Goal: Information Seeking & Learning: Find specific fact

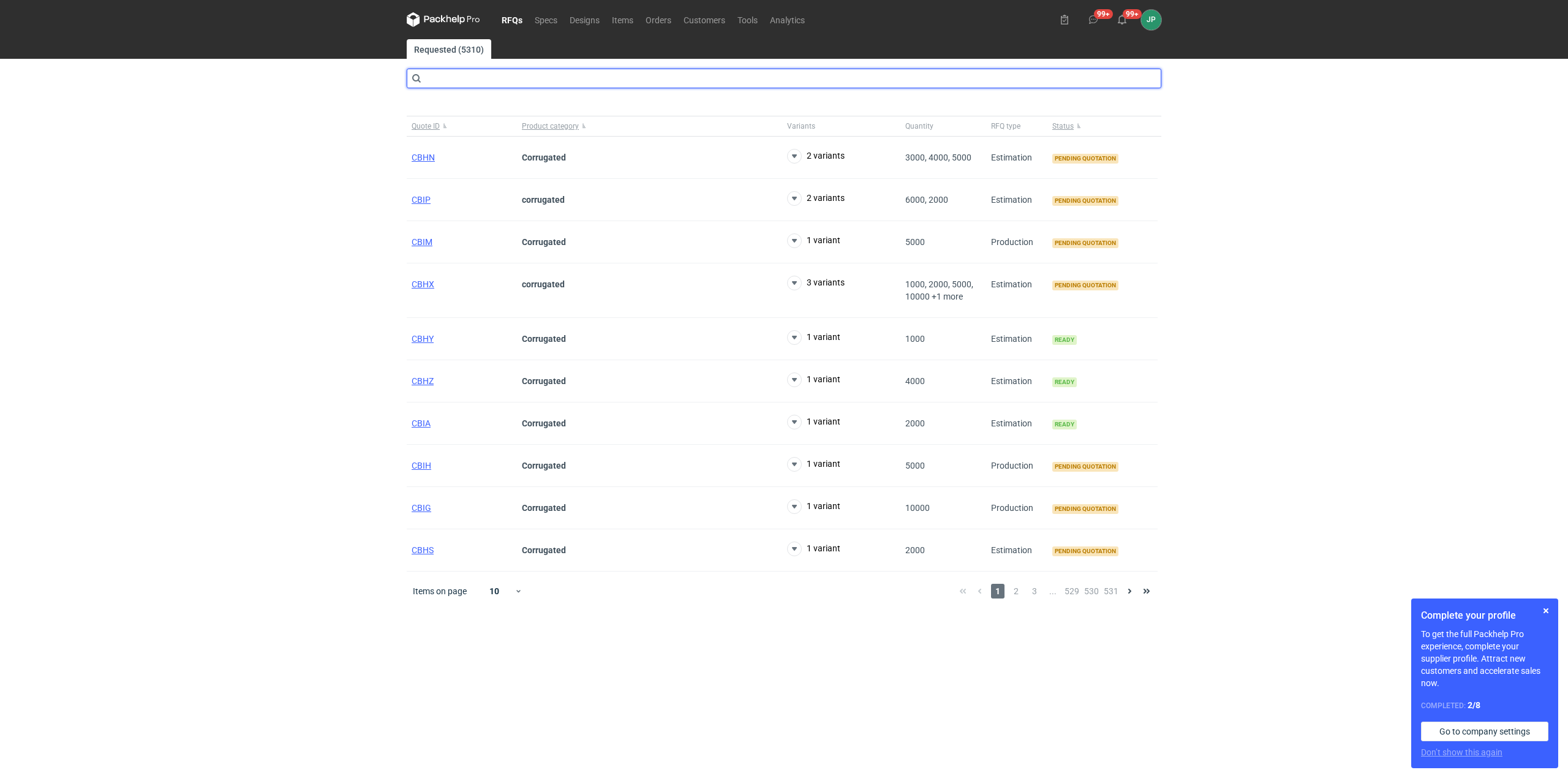
click at [452, 87] on input "text" at bounding box center [784, 79] width 754 height 19
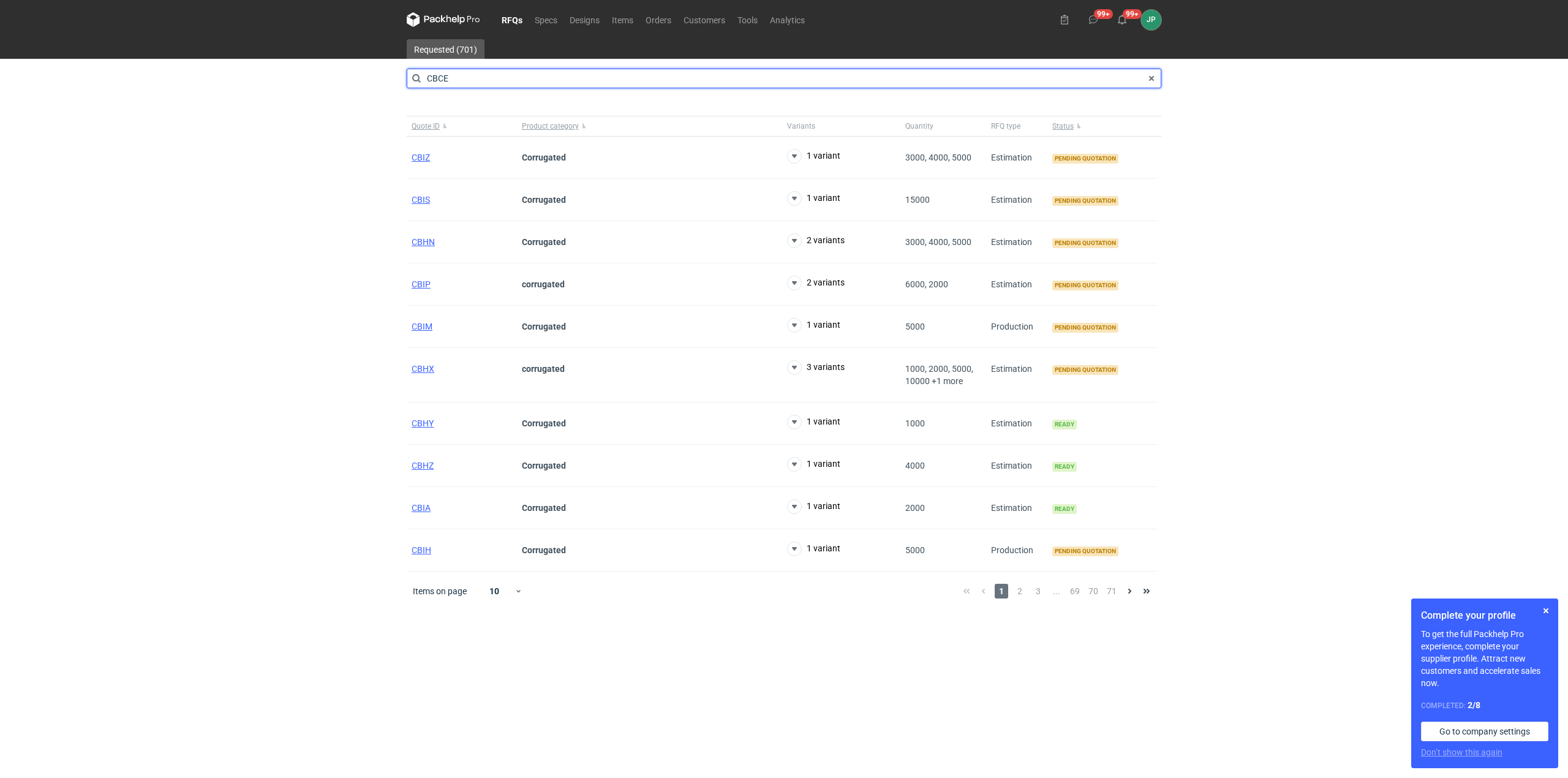
type input "CBCE"
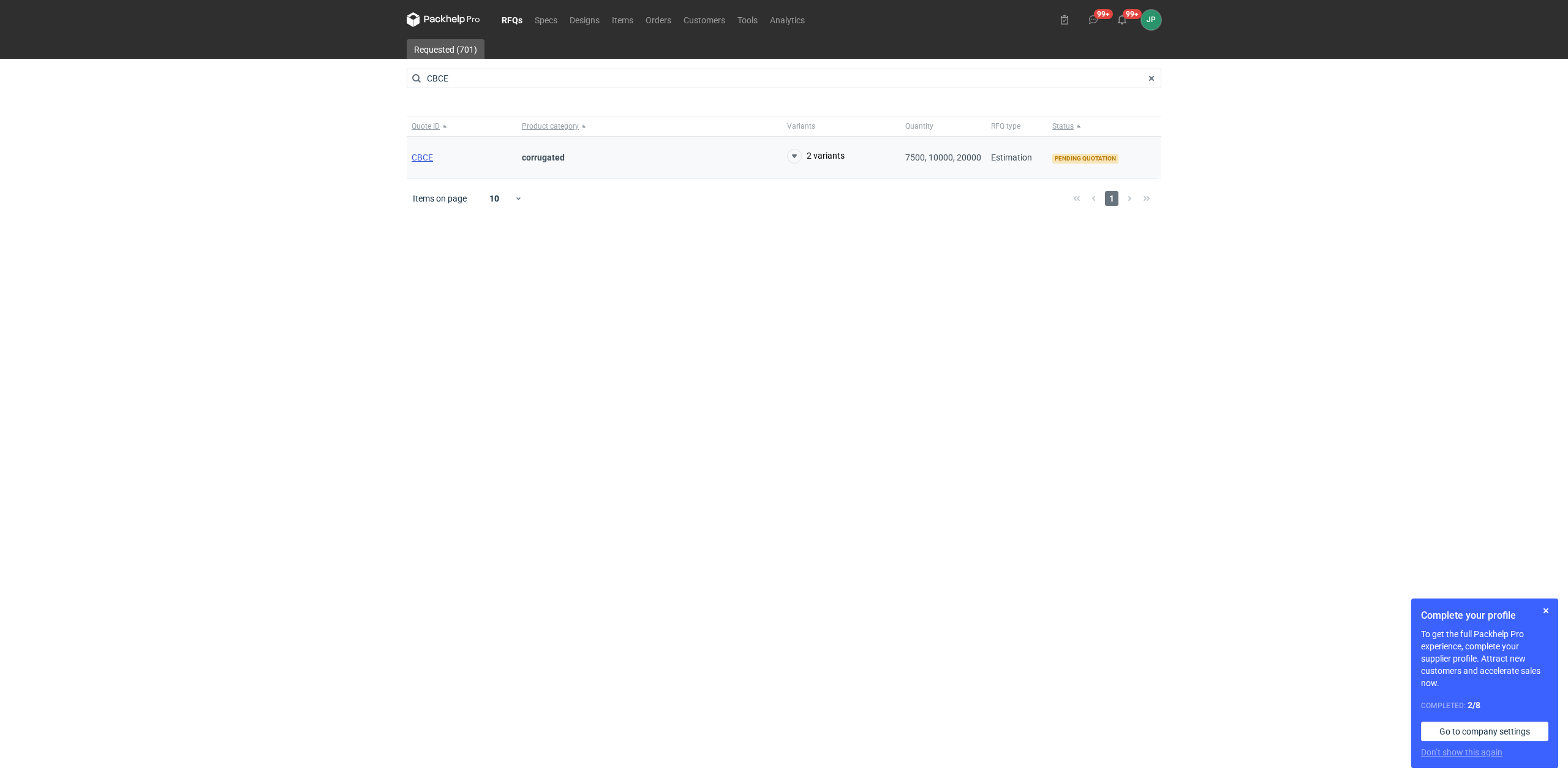
click at [425, 154] on span "CBCE" at bounding box center [422, 157] width 22 height 10
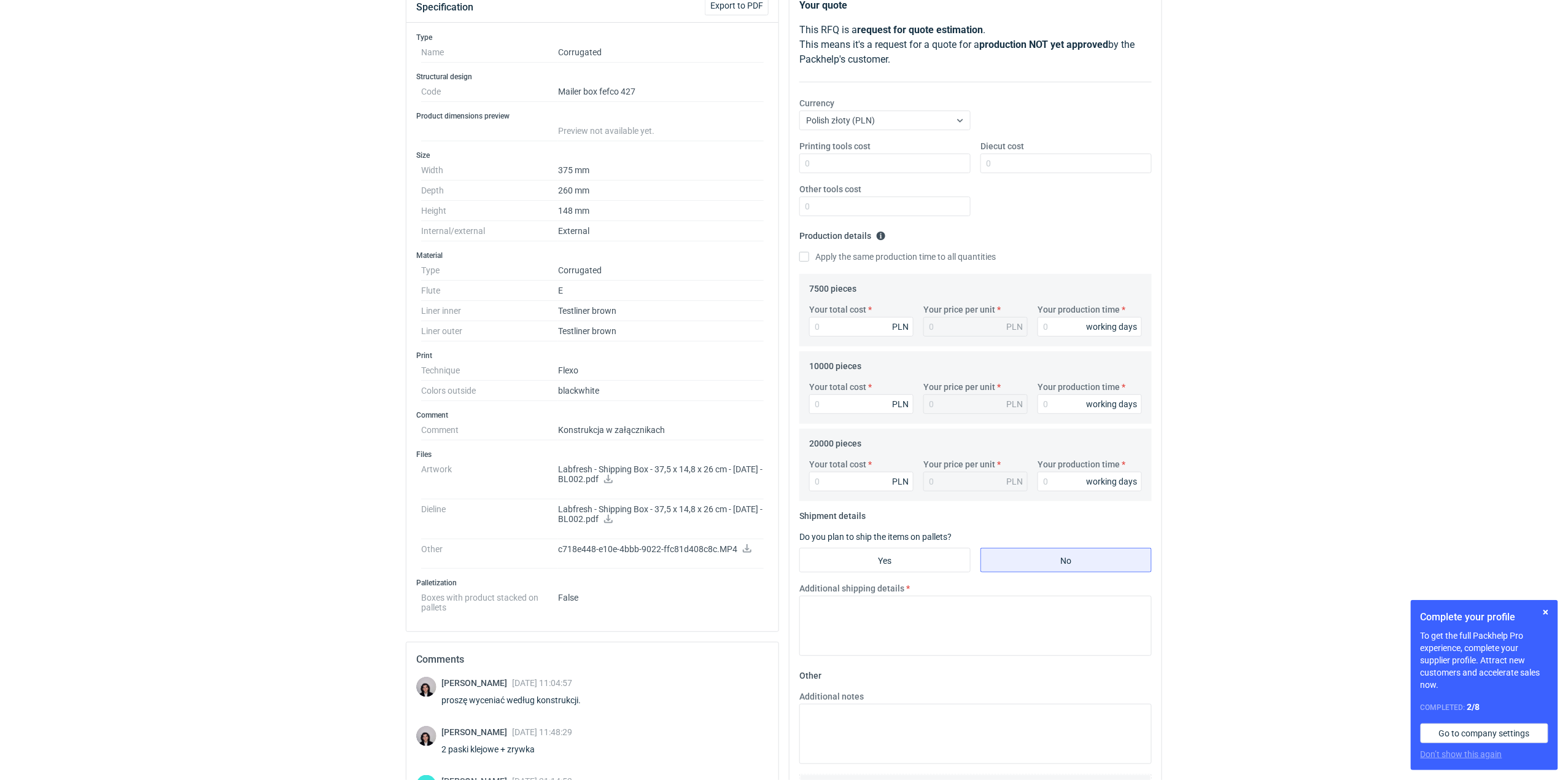
scroll to position [394, 0]
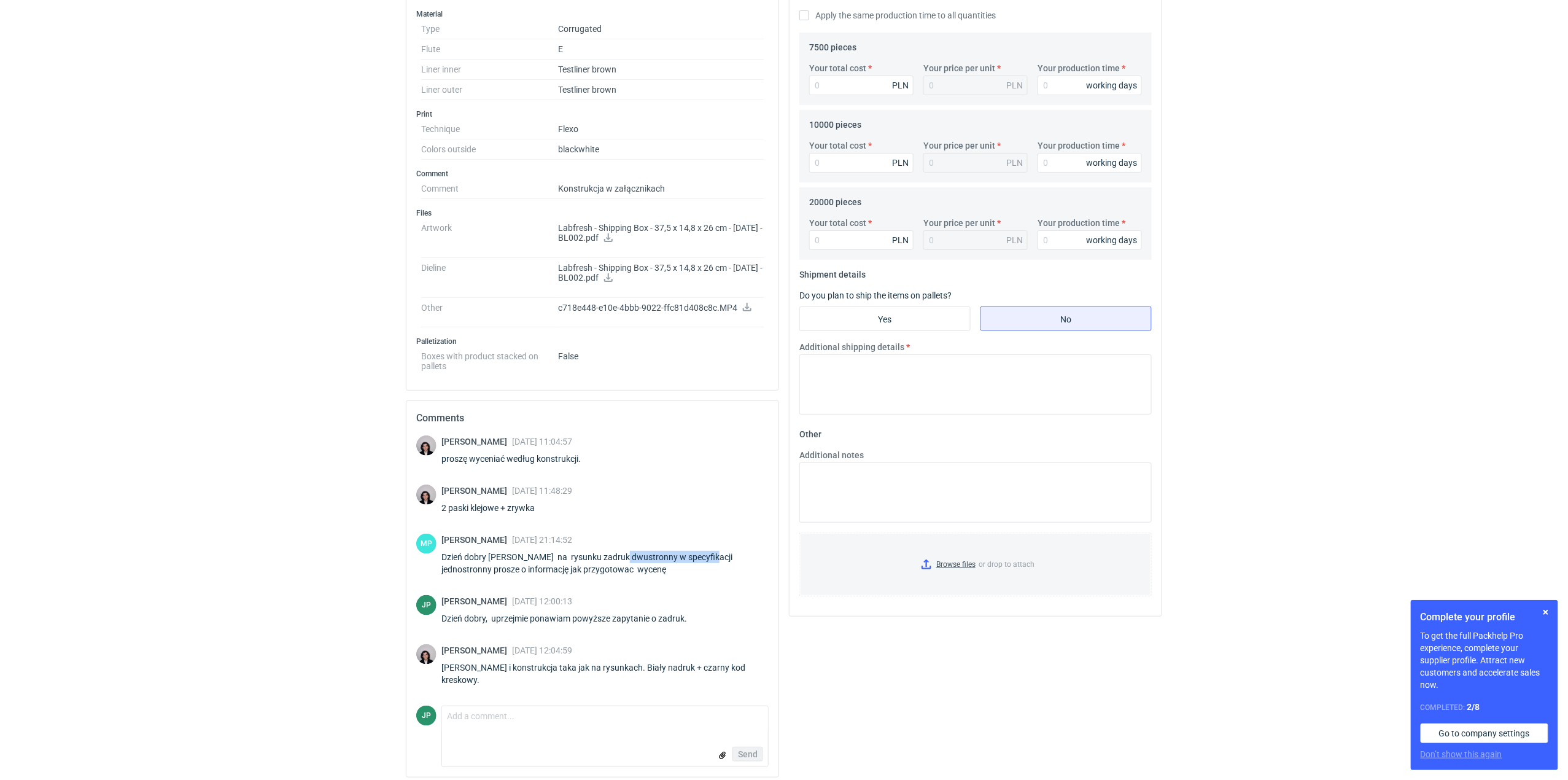
drag, startPoint x: 615, startPoint y: 561, endPoint x: 707, endPoint y: 565, distance: 92.1
click at [707, 565] on div "Dzień dobry [PERSON_NAME] na rysunku zadruk dwustronny w specyfikacji jednostro…" at bounding box center [605, 563] width 327 height 24
click at [707, 592] on div "[PERSON_NAME] [DATE] 11:04:57 proszę wyceniać według konstrukcji. [PERSON_NAME]…" at bounding box center [592, 570] width 352 height 270
drag, startPoint x: 644, startPoint y: 559, endPoint x: 698, endPoint y: 573, distance: 55.8
click at [698, 573] on div "Dzień dobry [PERSON_NAME] na rysunku zadruk dwustronny w specyfikacji jednostro…" at bounding box center [605, 563] width 327 height 24
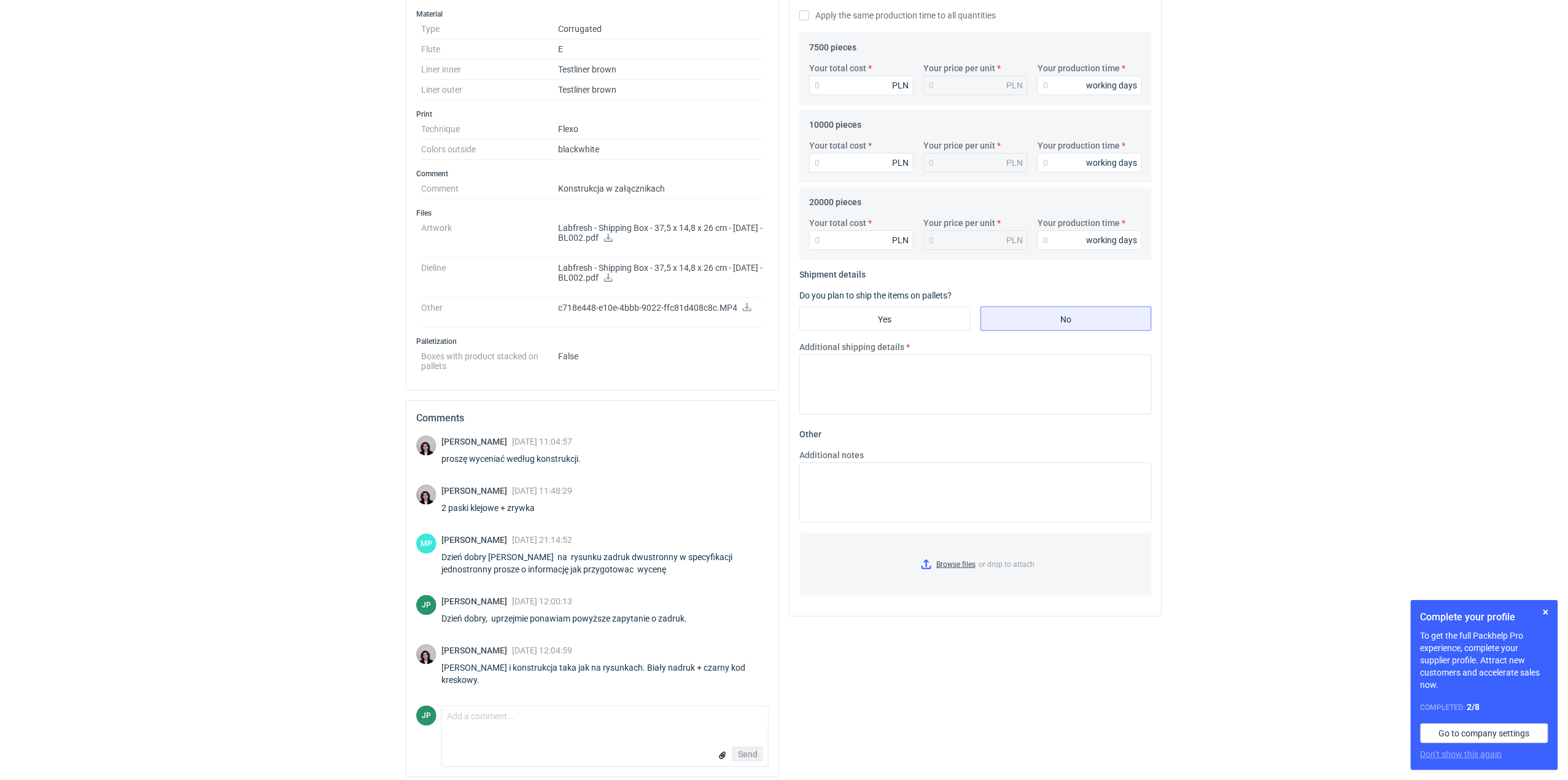
click at [700, 576] on div "Dzień dobry [PERSON_NAME] na rysunku zadruk dwustronny w specyfikacji jednostro…" at bounding box center [605, 563] width 327 height 24
click at [487, 580] on div "[PERSON_NAME] [DATE] 21:14:52 Dzień dobry [PERSON_NAME] na rysunku zadruk dwust…" at bounding box center [605, 557] width 327 height 47
drag, startPoint x: 539, startPoint y: 570, endPoint x: 670, endPoint y: 581, distance: 131.5
click at [670, 580] on div "[PERSON_NAME] [DATE] 21:14:52 Dzień dobry [PERSON_NAME] na rysunku zadruk dwust…" at bounding box center [605, 557] width 327 height 47
click at [676, 585] on div "[PERSON_NAME] [DATE] 11:04:57 proszę wyceniać według konstrukcji. [PERSON_NAME]…" at bounding box center [592, 570] width 352 height 270
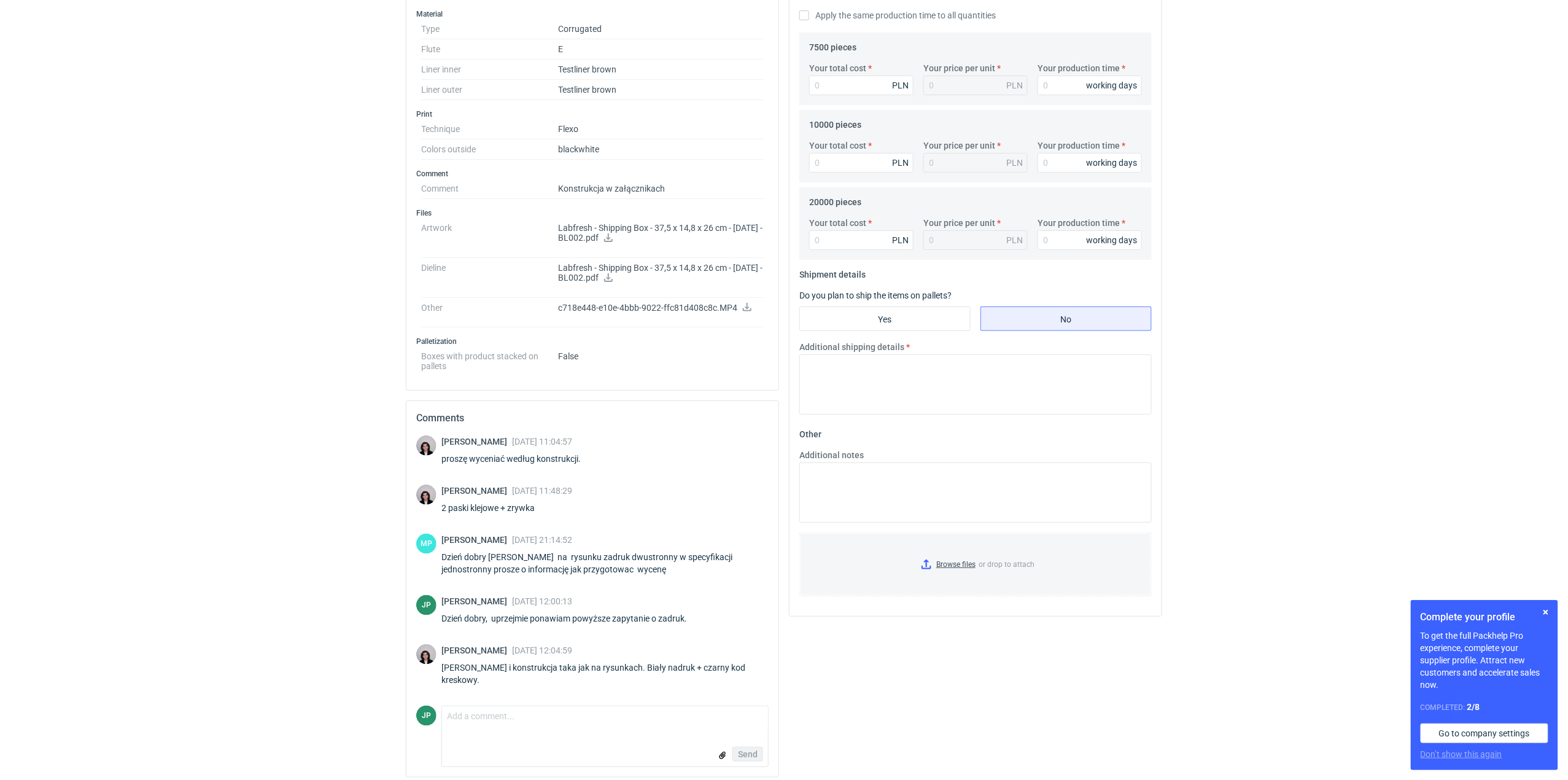
click at [723, 580] on div "[PERSON_NAME] [DATE] 21:14:52 Dzień dobry [PERSON_NAME] na rysunku zadruk dwust…" at bounding box center [605, 557] width 327 height 47
drag, startPoint x: 684, startPoint y: 560, endPoint x: 591, endPoint y: 565, distance: 93.1
click at [591, 565] on div "Dzień dobry [PERSON_NAME] na rysunku zadruk dwustronny w specyfikacji jednostro…" at bounding box center [605, 563] width 327 height 24
click at [715, 580] on div "[PERSON_NAME] [DATE] 21:14:52 Dzień dobry [PERSON_NAME] na rysunku zadruk dwust…" at bounding box center [605, 557] width 327 height 47
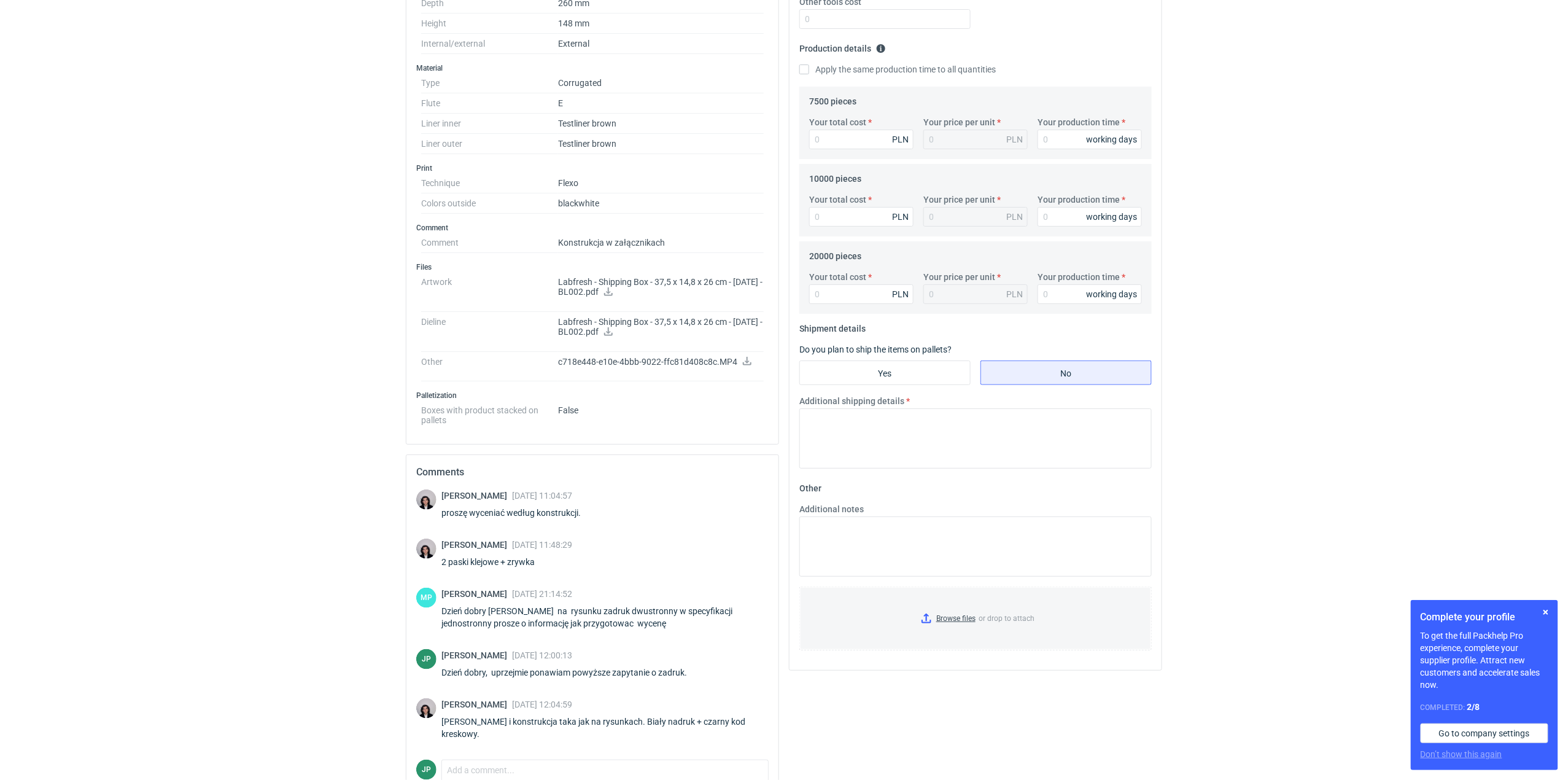
scroll to position [313, 0]
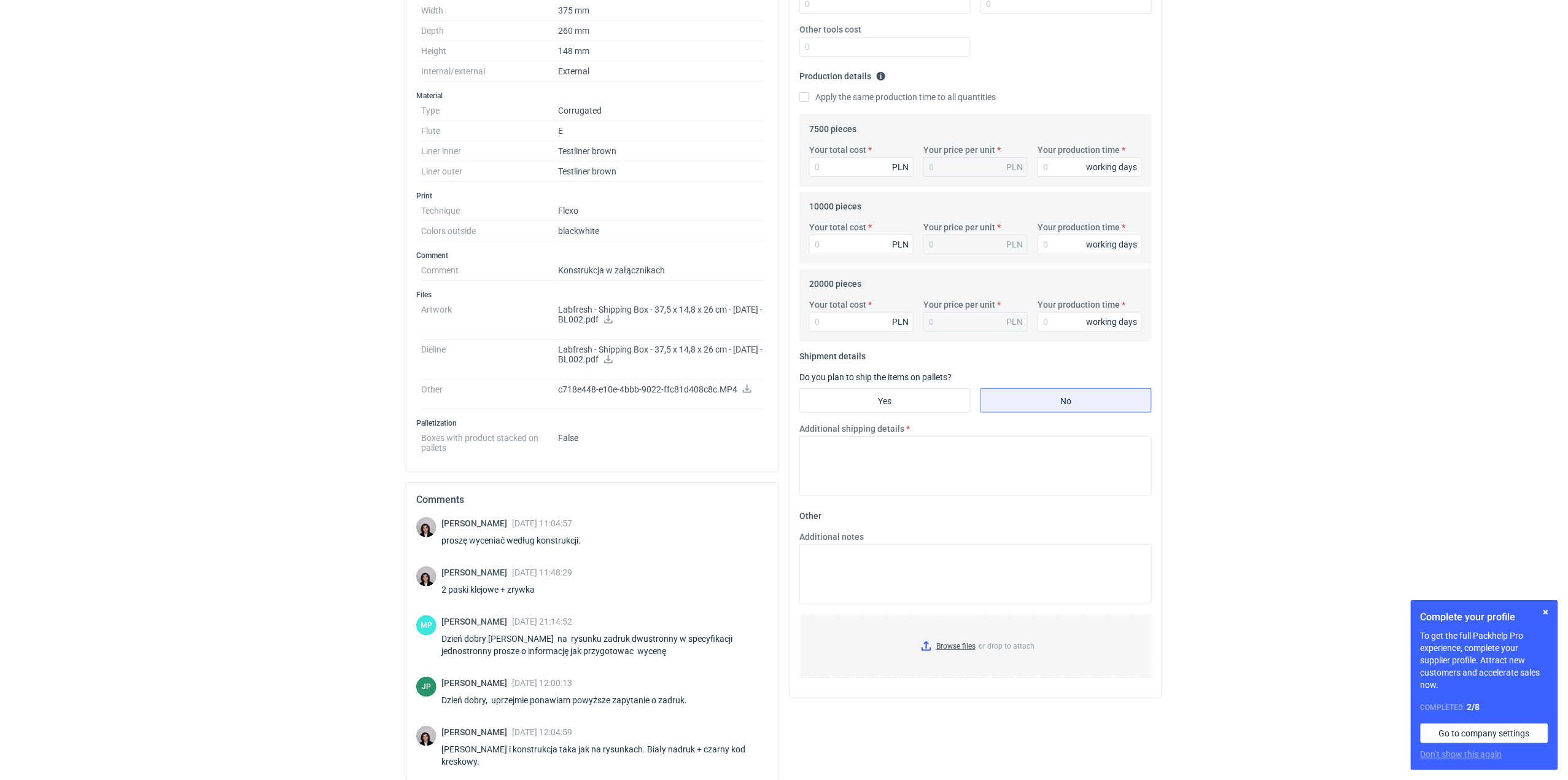
click at [617, 389] on p "c718e448-e10e-4bbb-9022-ffc81d408c8c.MP4" at bounding box center [661, 390] width 206 height 11
click at [742, 392] on icon at bounding box center [747, 389] width 10 height 8
click at [599, 362] on p "Labfresh - Shipping Box - 37,5 x 14,8 x 26 cm - [DATE] - BL002.pdf" at bounding box center [661, 355] width 206 height 21
drag, startPoint x: 619, startPoint y: 362, endPoint x: 627, endPoint y: 364, distance: 8.2
click at [620, 362] on p "Labfresh - Shipping Box - 37,5 x 14,8 x 26 cm - [DATE] - BL002.pdf" at bounding box center [661, 355] width 206 height 21
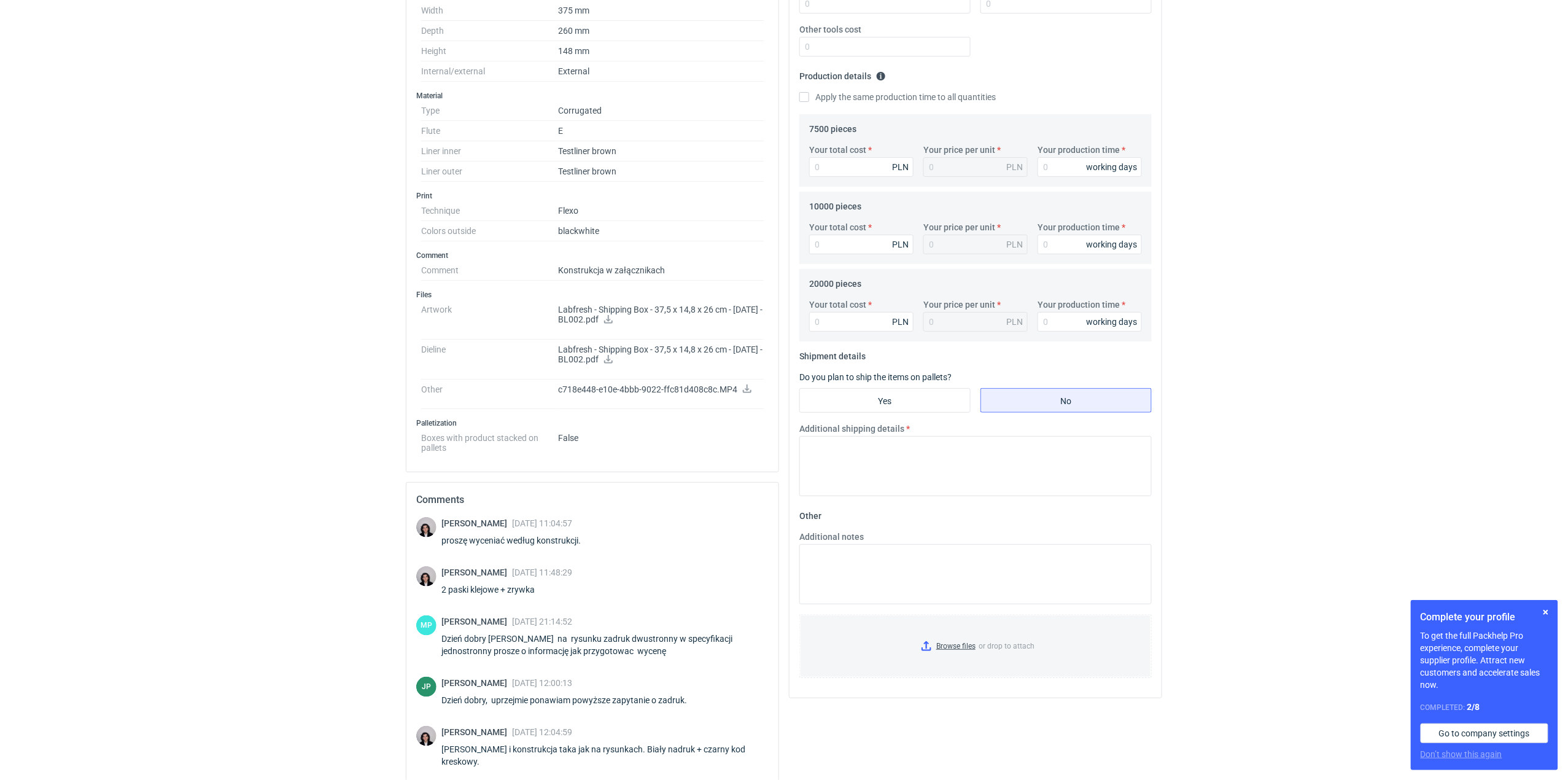
click at [613, 363] on icon at bounding box center [608, 359] width 10 height 8
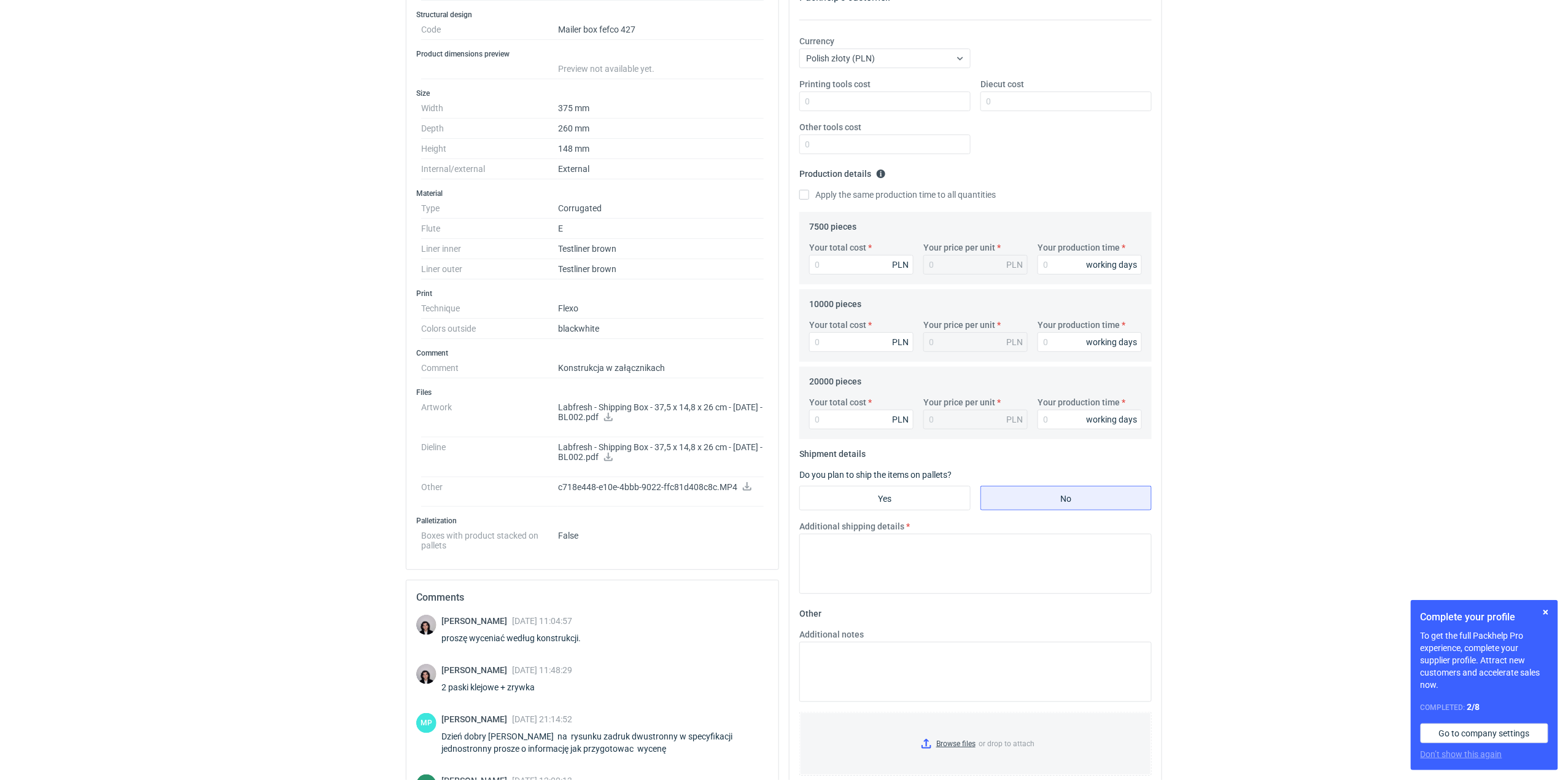
scroll to position [0, 0]
